Goal: Information Seeking & Learning: Learn about a topic

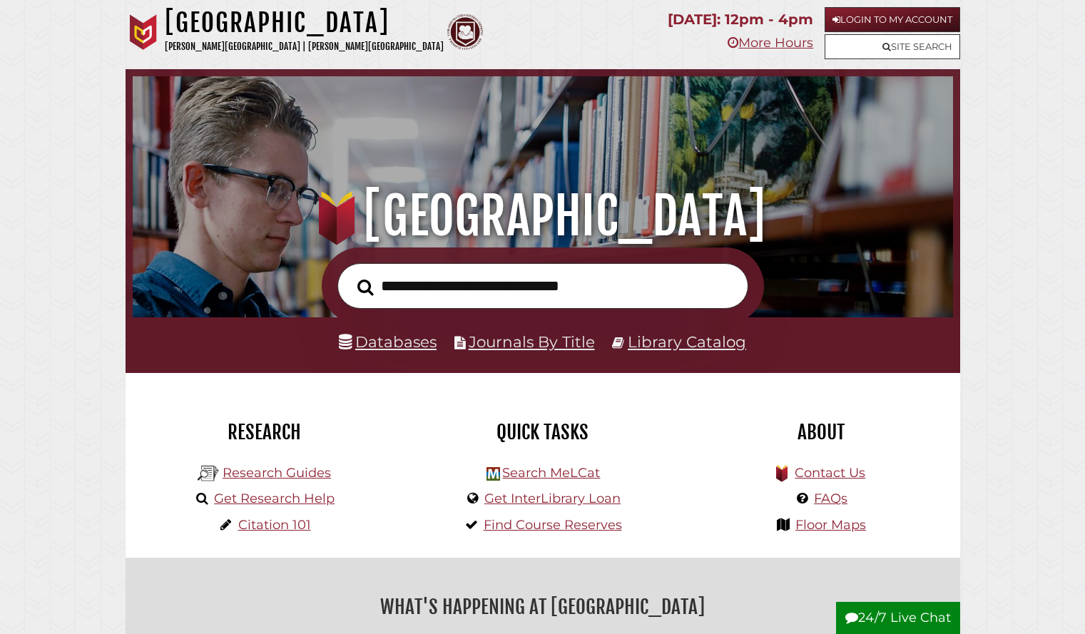
scroll to position [271, 813]
type input "**"
click at [410, 348] on link "Databases" at bounding box center [388, 341] width 98 height 19
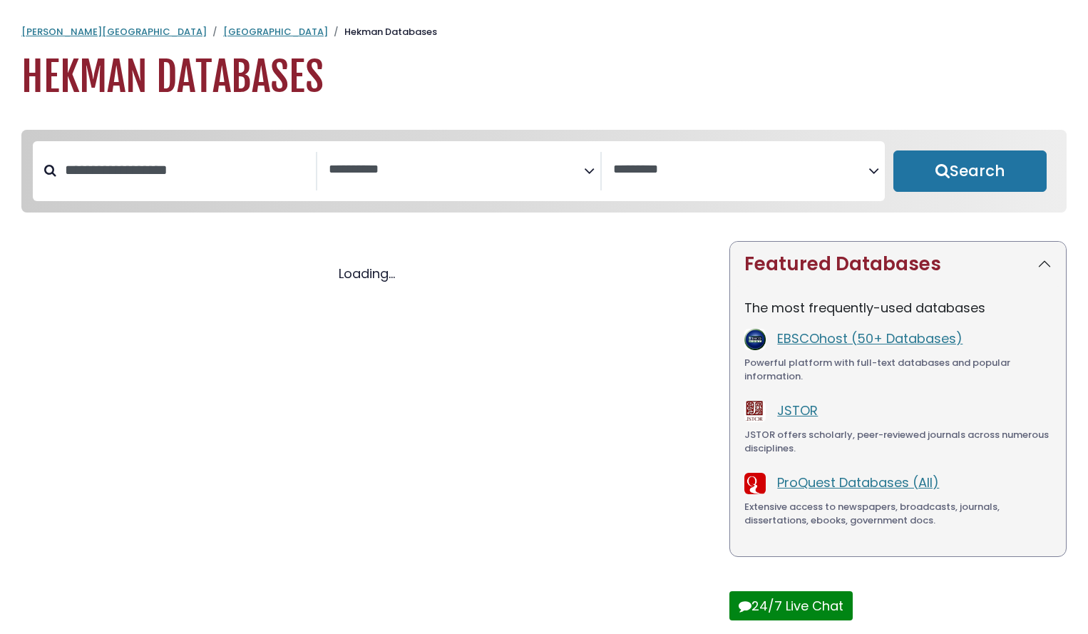
select select "Database Subject Filter"
select select "Database Vendors Filter"
select select "Database Subject Filter"
select select "Database Vendors Filter"
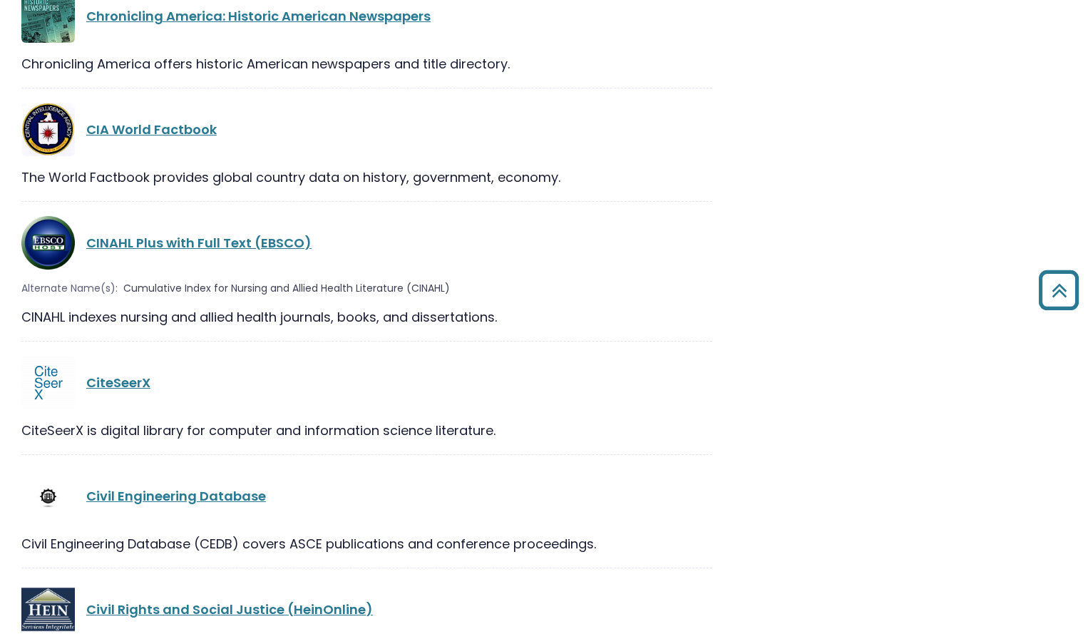
scroll to position [6767, 0]
click at [260, 235] on link "CINAHL Plus with Full Text (EBSCO)" at bounding box center [198, 244] width 225 height 18
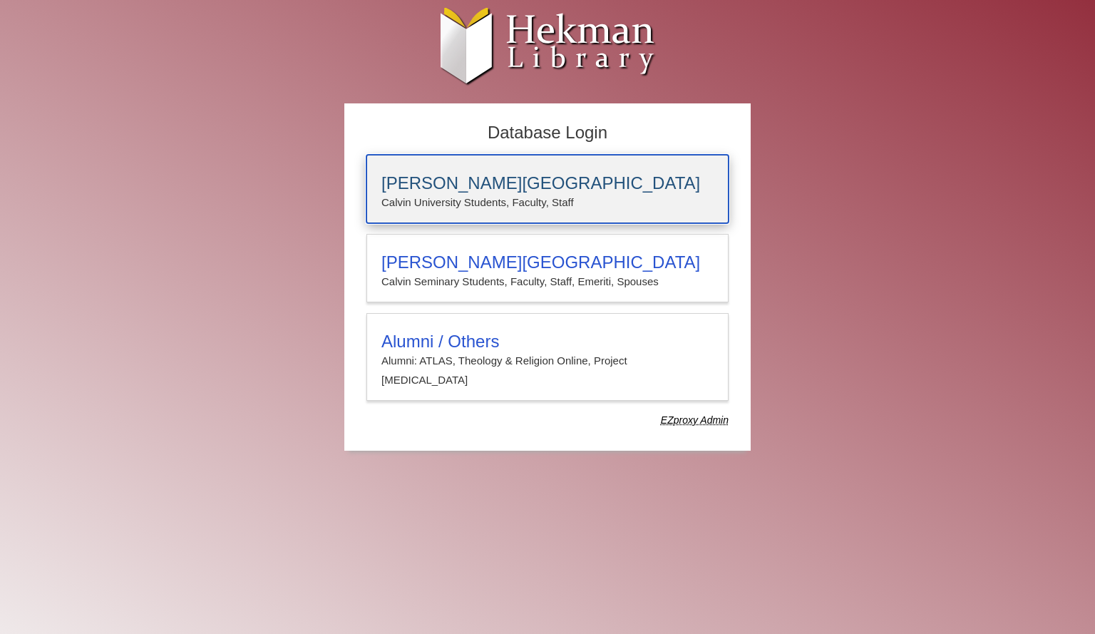
click at [474, 195] on p "Calvin University Students, Faculty, Staff" at bounding box center [548, 202] width 332 height 19
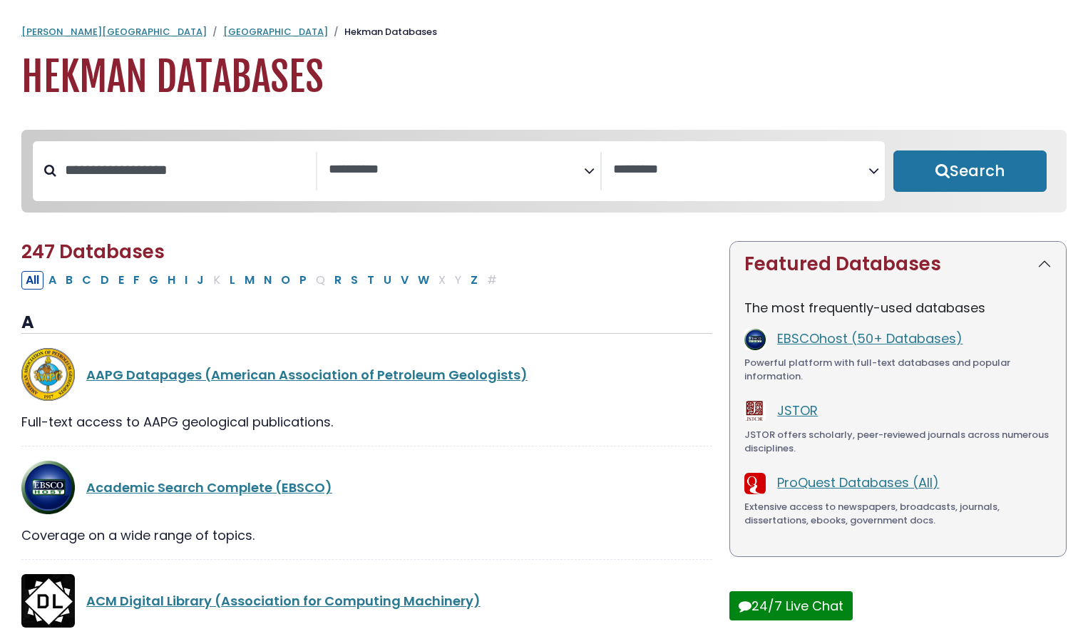
select select "Database Subject Filter"
select select "Database Vendors Filter"
click at [819, 350] on div "EBSCOhost (50+ Databases)" at bounding box center [914, 339] width 275 height 21
click at [819, 346] on link "EBSCOhost (50+ Databases)" at bounding box center [869, 338] width 185 height 18
